Goal: Complete application form

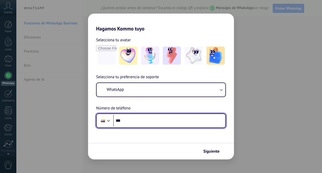
click at [141, 120] on input "***" at bounding box center [169, 121] width 112 height 12
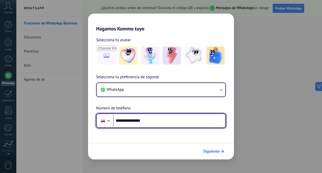
type input "**********"
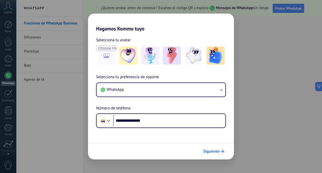
click at [213, 150] on span "Siguiente" at bounding box center [211, 152] width 16 height 4
